Goal: Transaction & Acquisition: Register for event/course

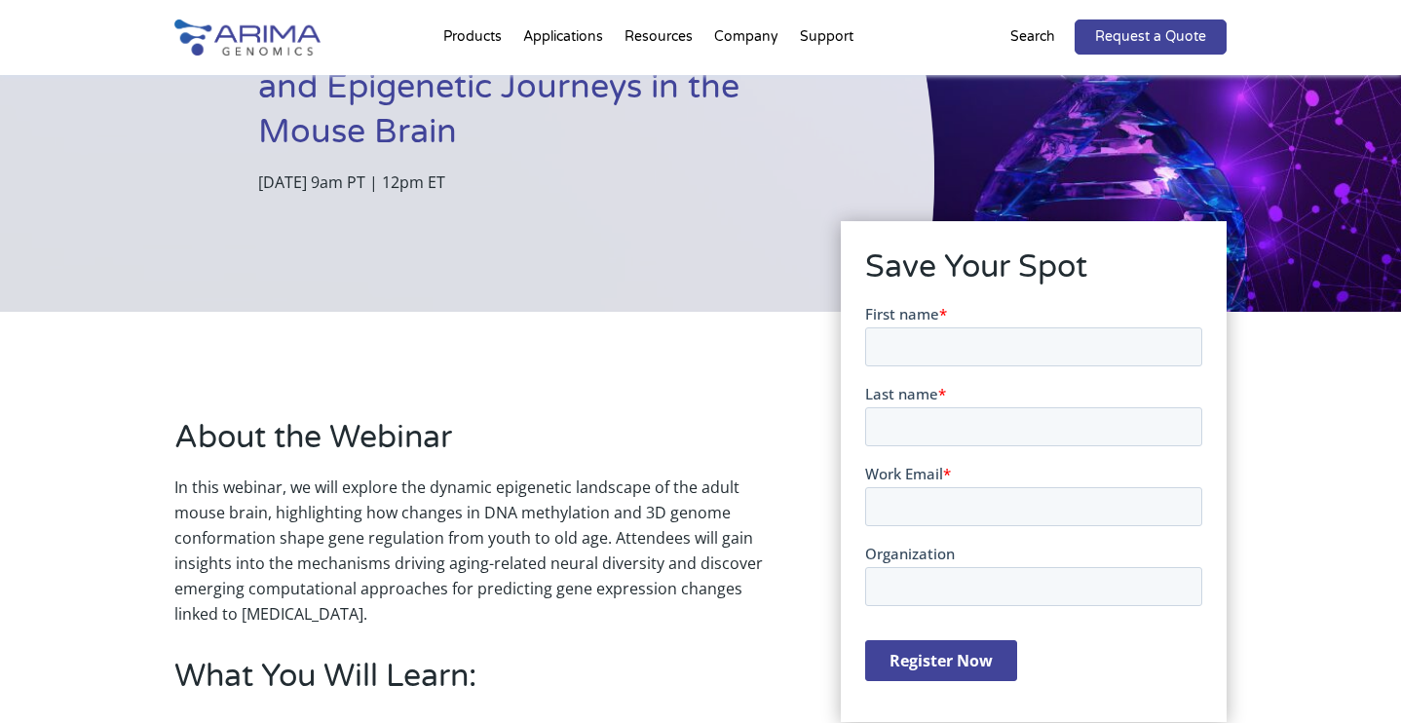
scroll to position [279, 0]
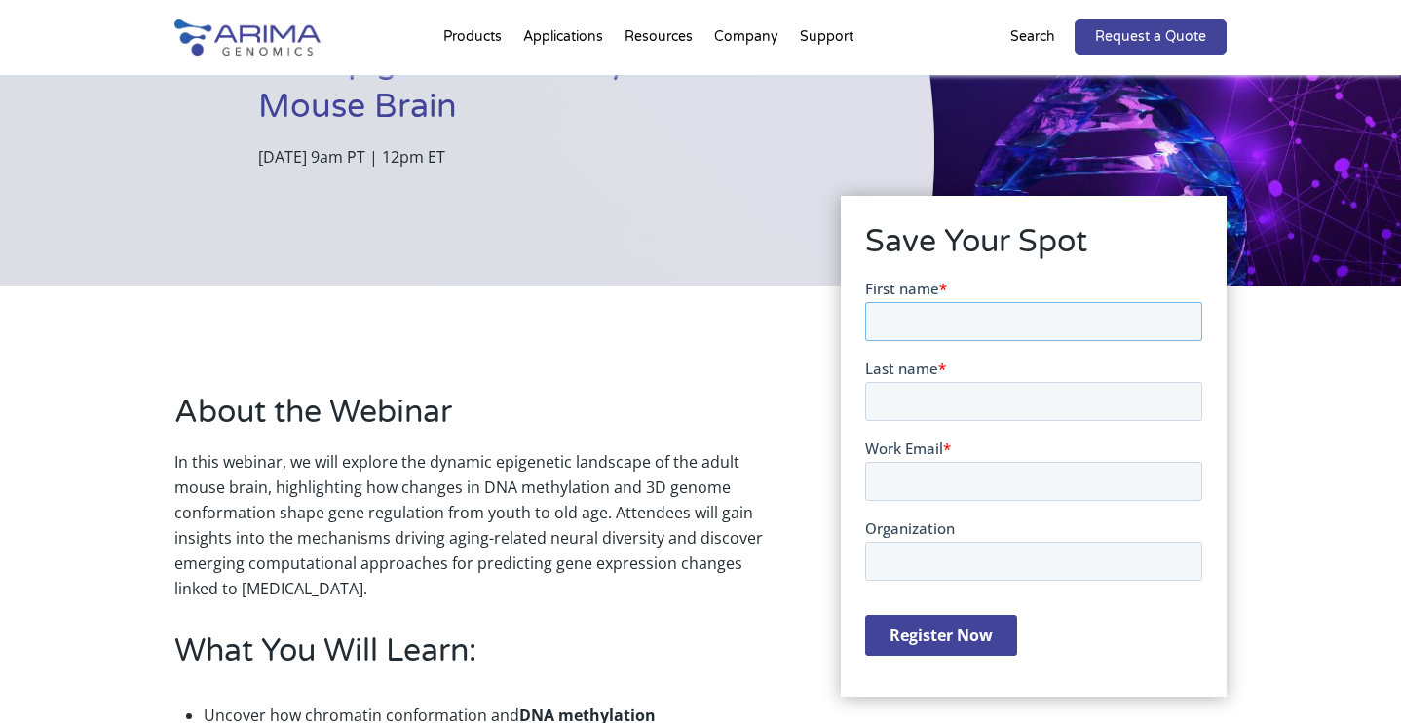
click at [908, 313] on input "First name *" at bounding box center [1032, 320] width 337 height 39
type input "[PERSON_NAME]"
type input "[PERSON_NAME][EMAIL_ADDRESS][DOMAIN_NAME]"
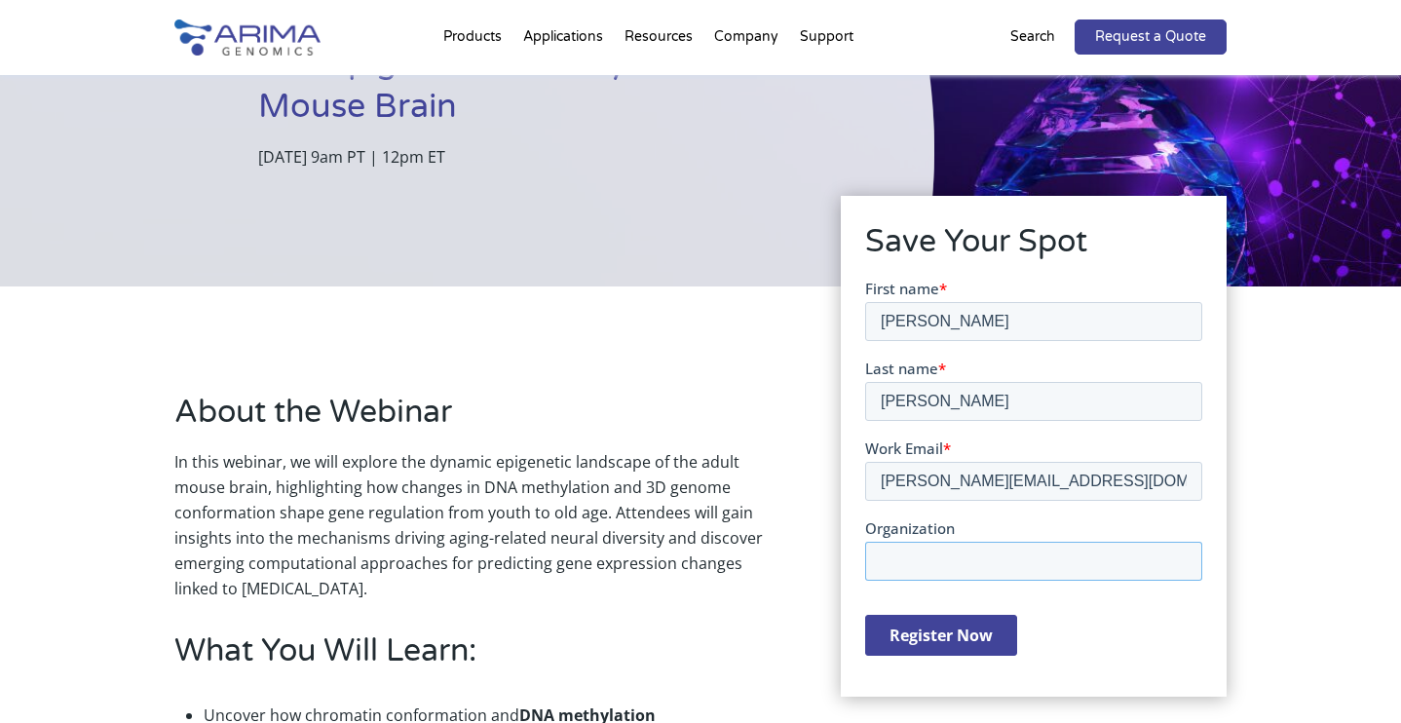
type input "Sciencewerke Pte Ltd"
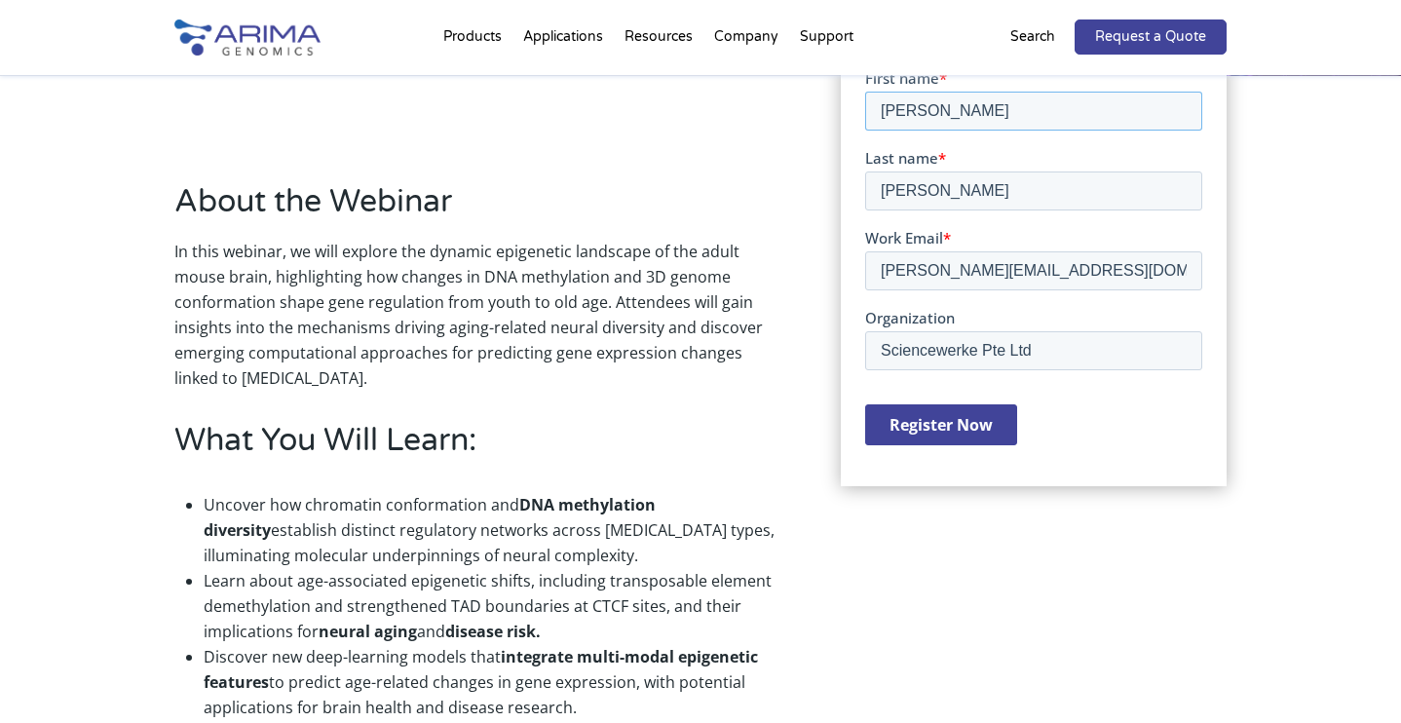
scroll to position [493, 0]
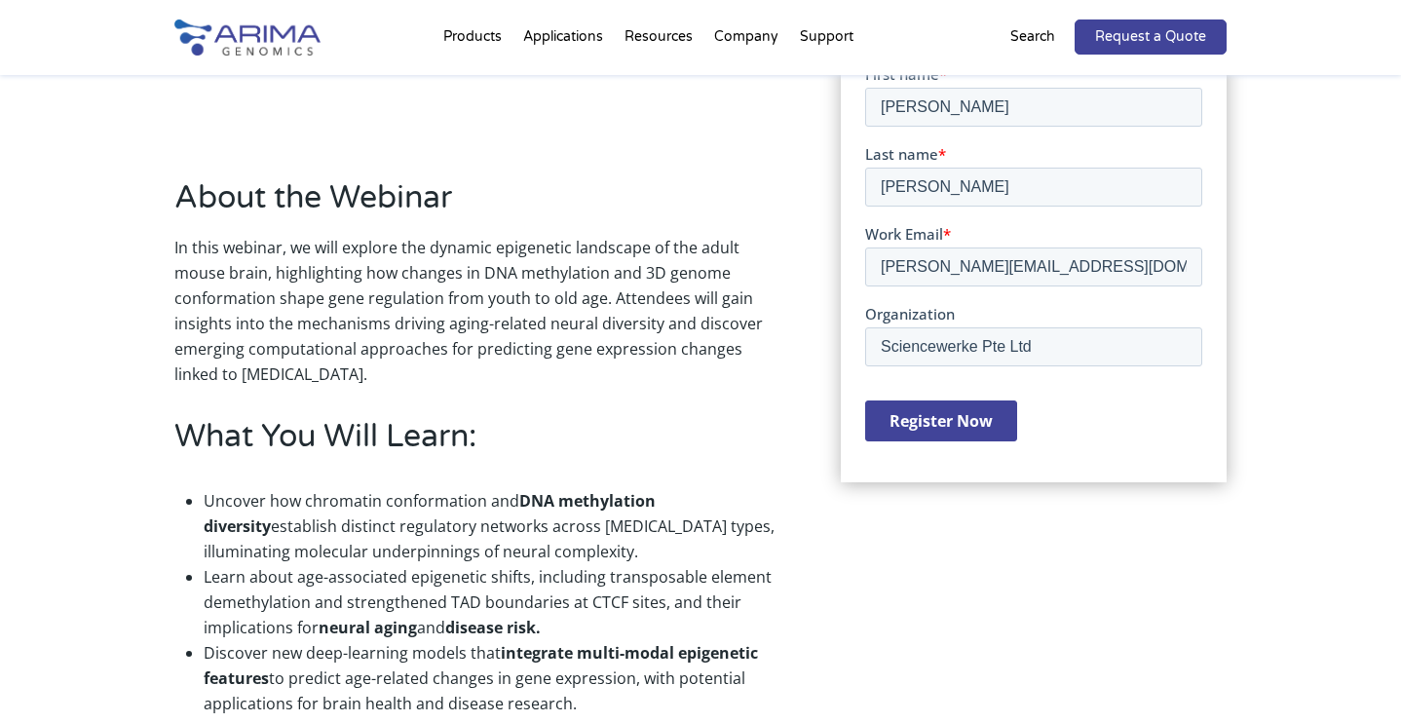
click at [938, 427] on input "Register Now" at bounding box center [940, 419] width 152 height 41
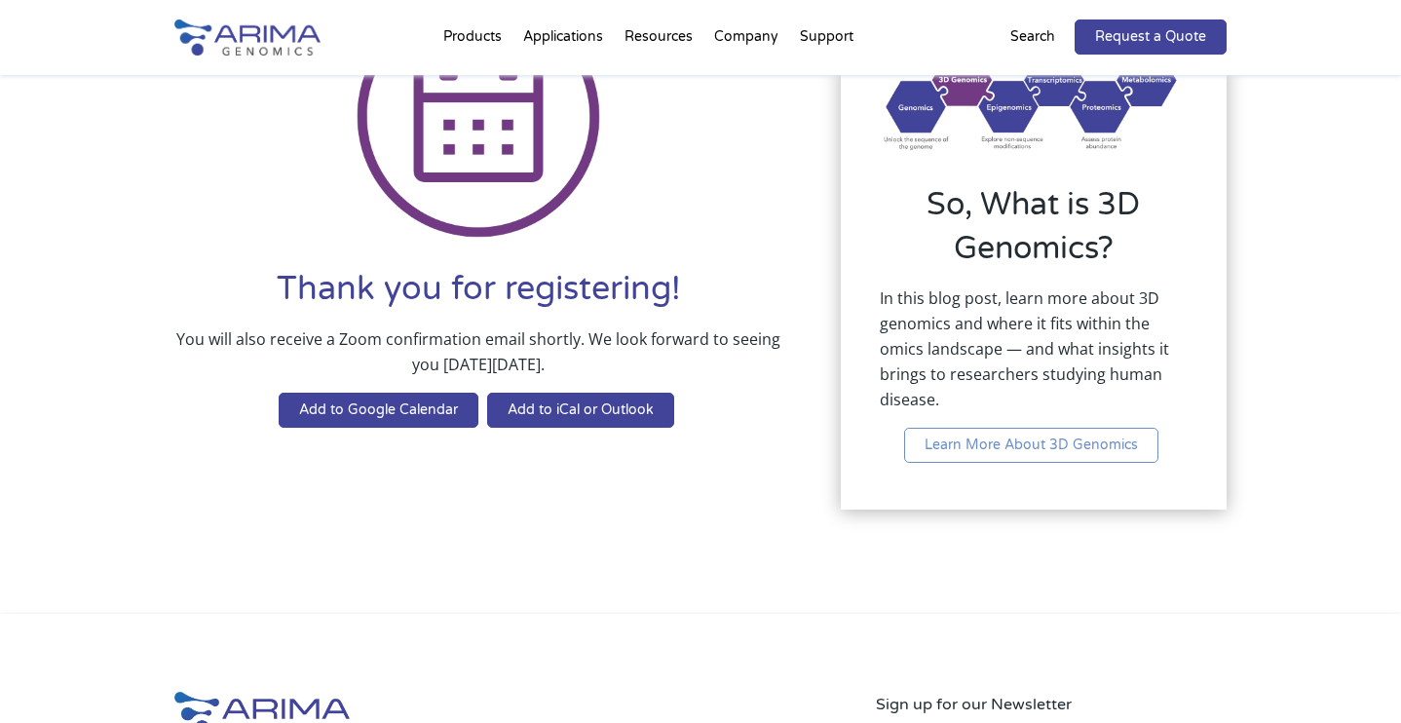
scroll to position [239, 0]
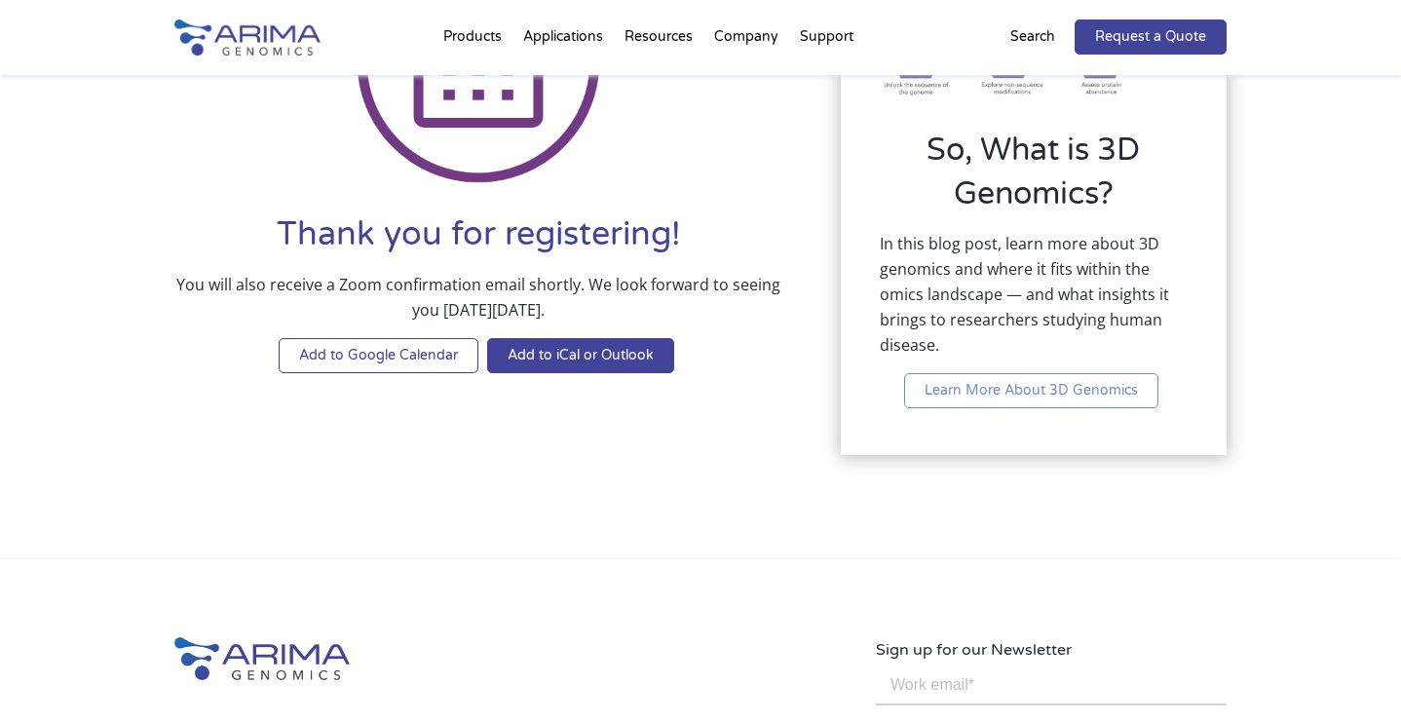
click at [412, 359] on link "Add to Google Calendar" at bounding box center [379, 355] width 200 height 35
click at [702, 432] on div "Thank you for registering! You will also receive a Zoom confirmation email shor…" at bounding box center [700, 198] width 1052 height 568
click at [387, 352] on link "Add to Google Calendar" at bounding box center [379, 355] width 200 height 35
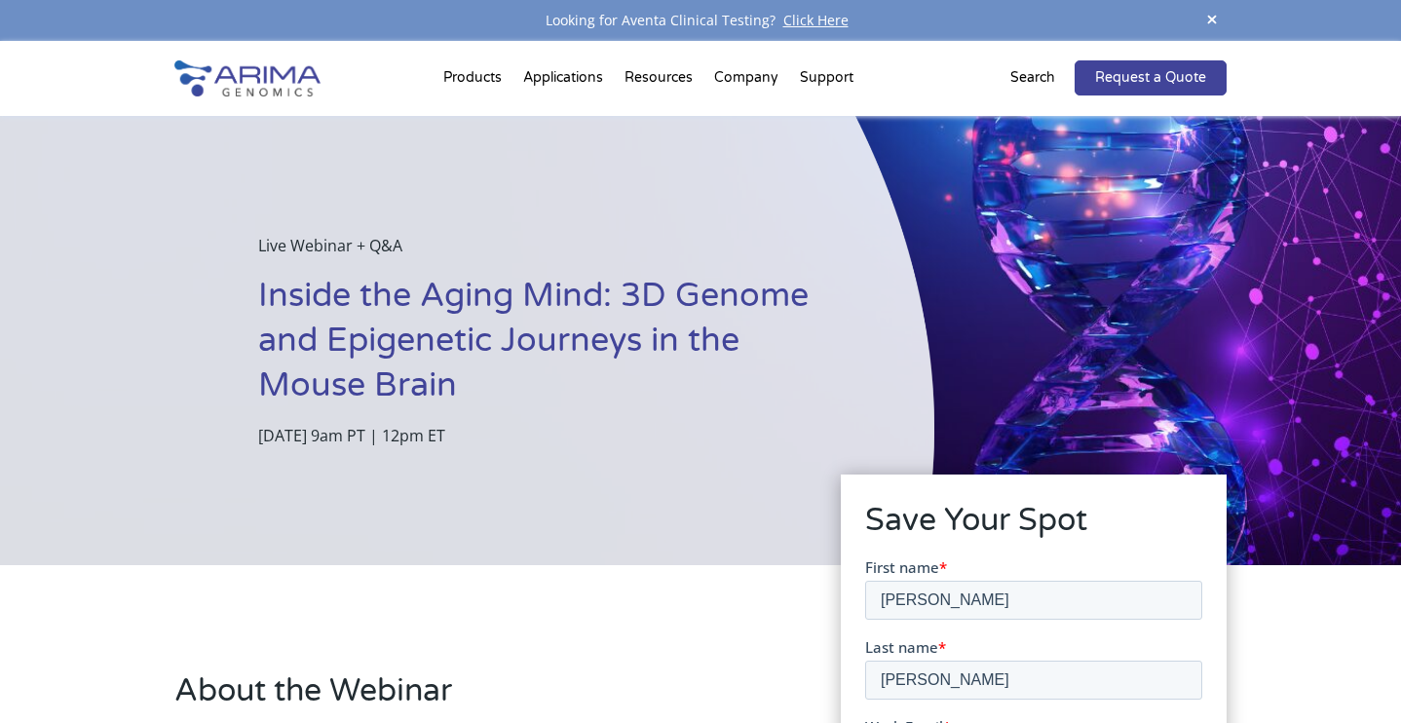
scroll to position [128, 0]
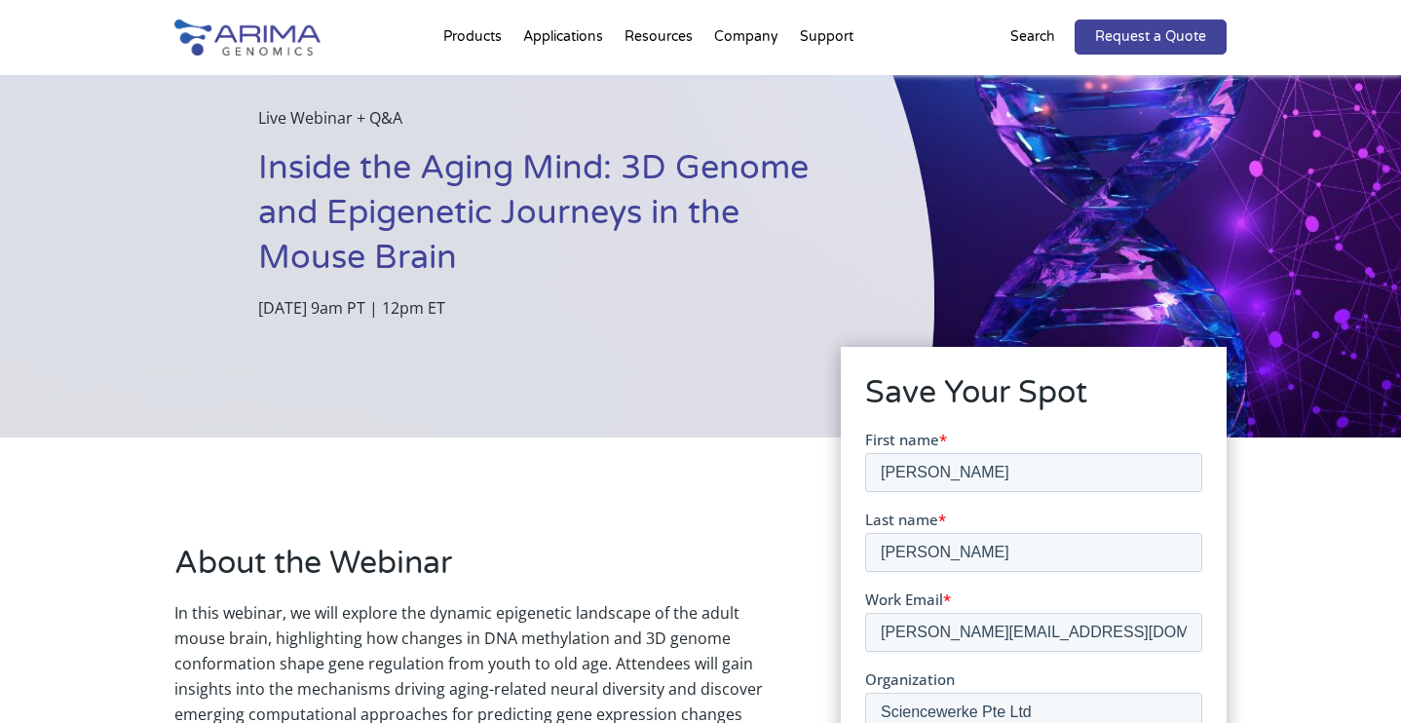
drag, startPoint x: 489, startPoint y: 309, endPoint x: 545, endPoint y: 306, distance: 55.6
click at [546, 305] on p "[DATE] 9am PT | 12pm ET" at bounding box center [547, 307] width 579 height 25
